Goal: Information Seeking & Learning: Learn about a topic

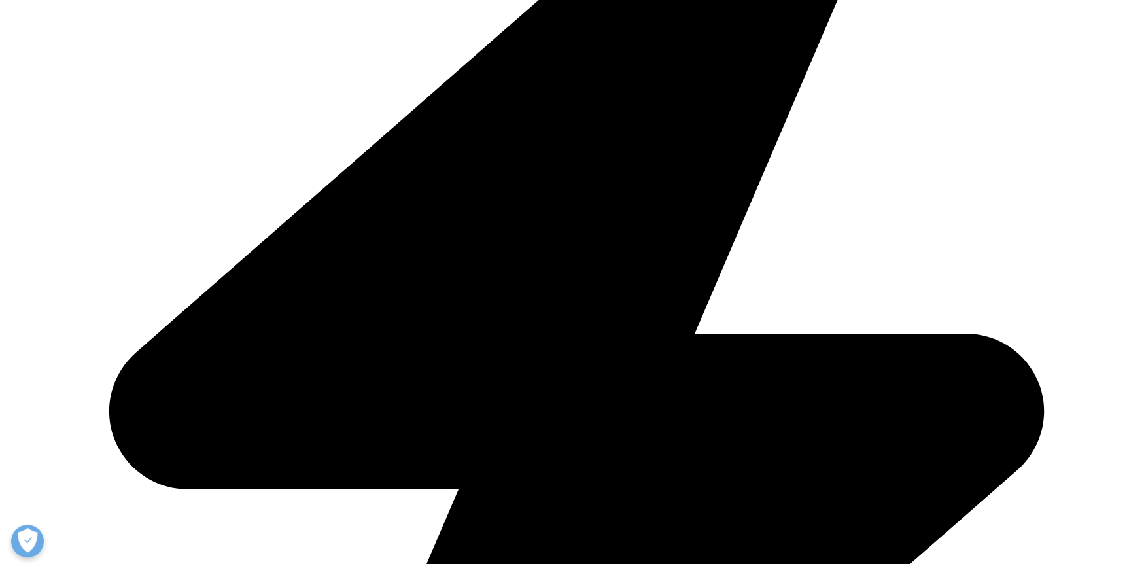
scroll to position [532, 0]
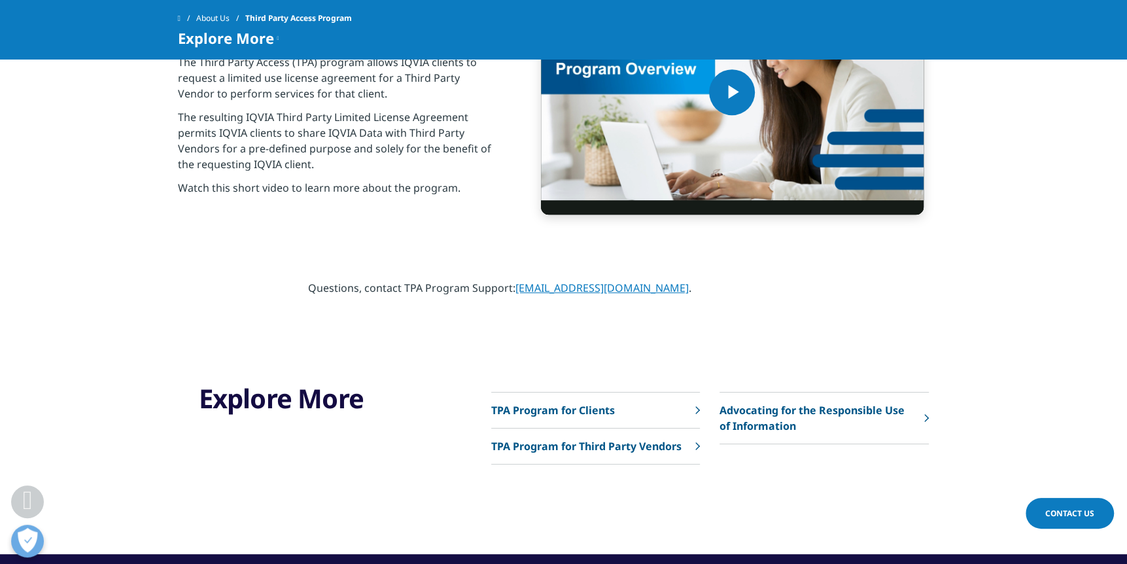
click at [625, 404] on link "TPA Program for Clients" at bounding box center [595, 410] width 209 height 36
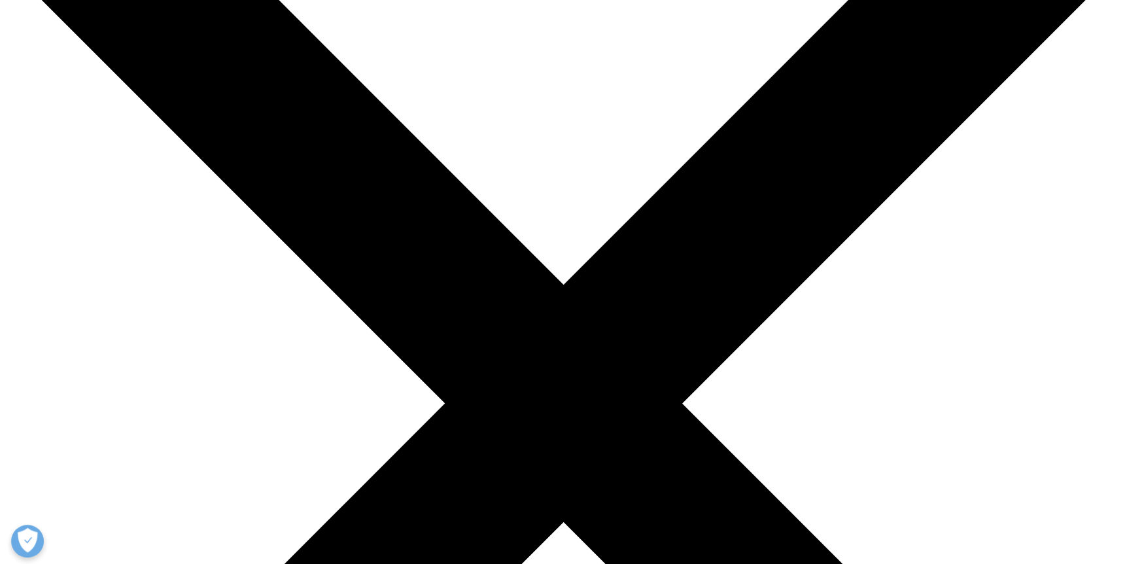
scroll to position [168, 0]
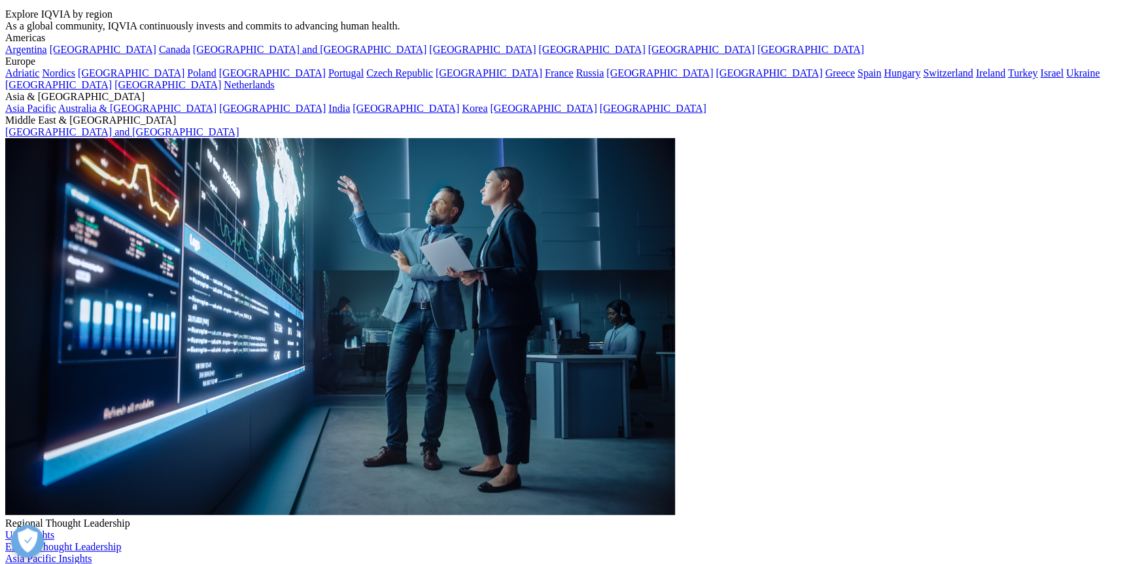
scroll to position [0, 0]
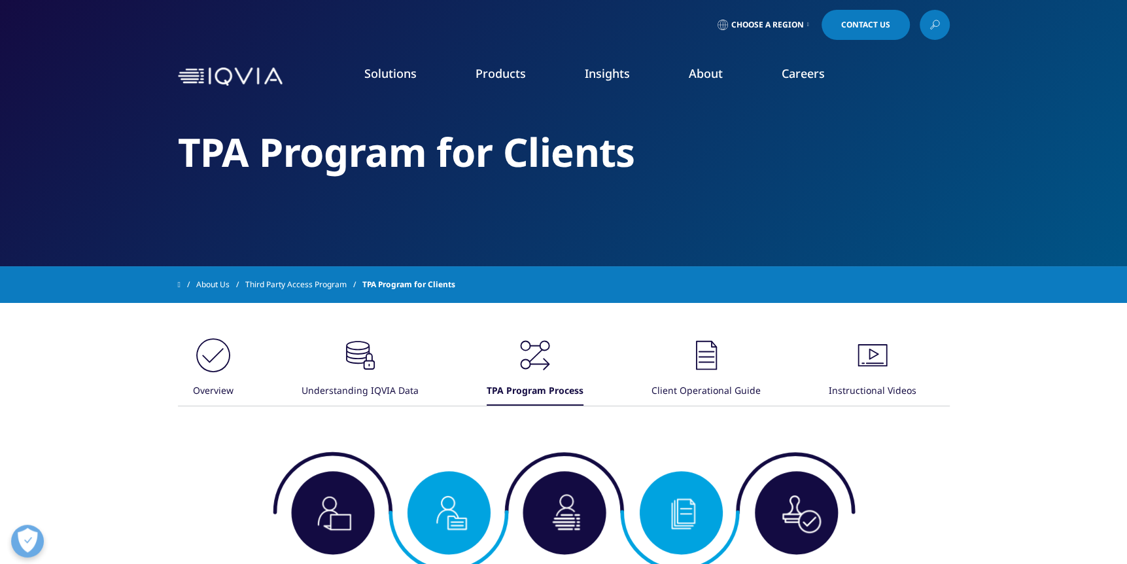
click at [194, 75] on img at bounding box center [230, 76] width 105 height 19
